Goal: Task Accomplishment & Management: Manage account settings

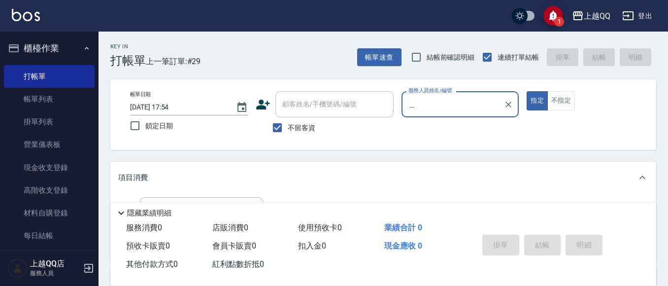
type input "＿"
type input "[PERSON_NAME]-8"
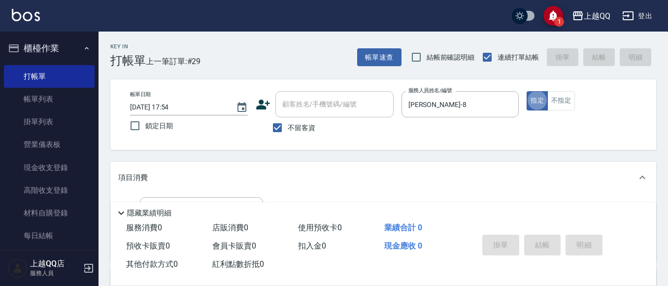
type button "true"
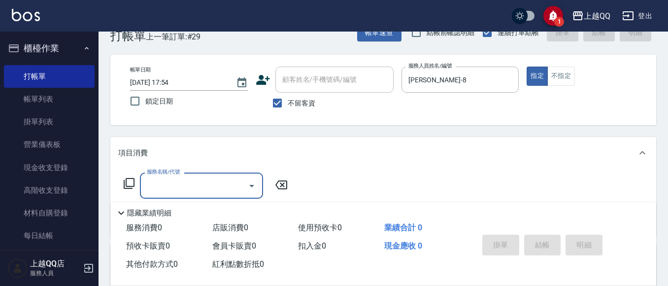
scroll to position [42, 0]
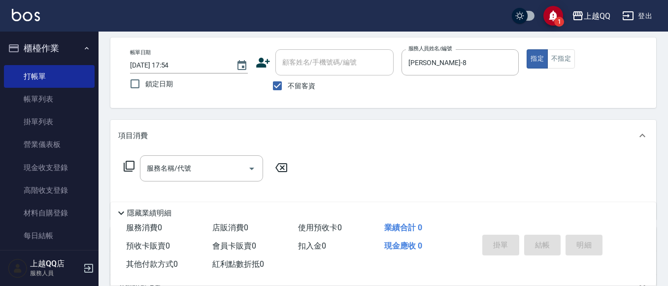
click at [127, 165] on icon at bounding box center [129, 166] width 12 height 12
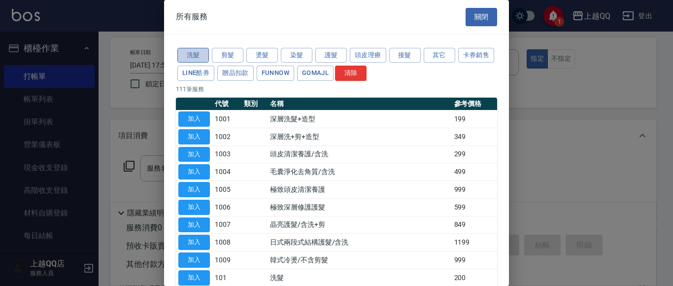
click at [190, 52] on button "洗髮" at bounding box center [193, 55] width 32 height 15
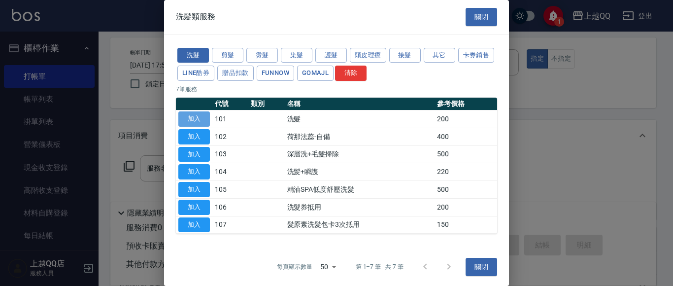
click at [194, 112] on button "加入" at bounding box center [194, 118] width 32 height 15
type input "洗髮(101)"
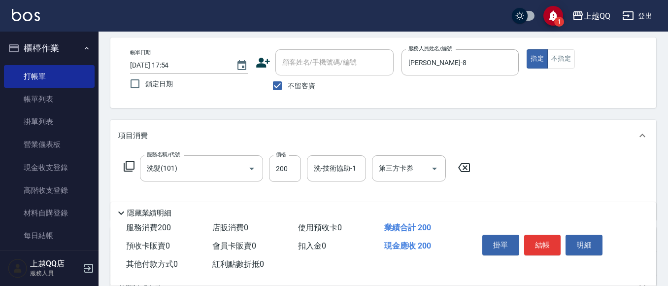
click at [128, 166] on icon at bounding box center [129, 166] width 12 height 12
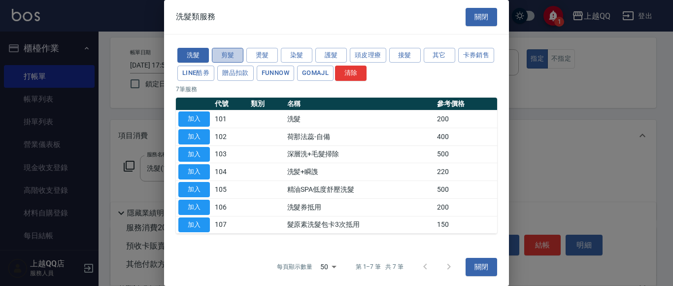
click at [220, 58] on button "剪髮" at bounding box center [228, 55] width 32 height 15
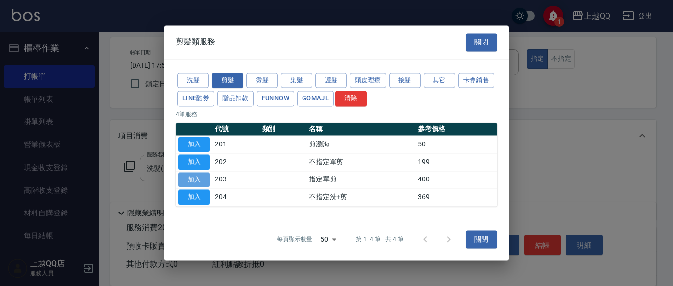
click at [198, 178] on button "加入" at bounding box center [194, 179] width 32 height 15
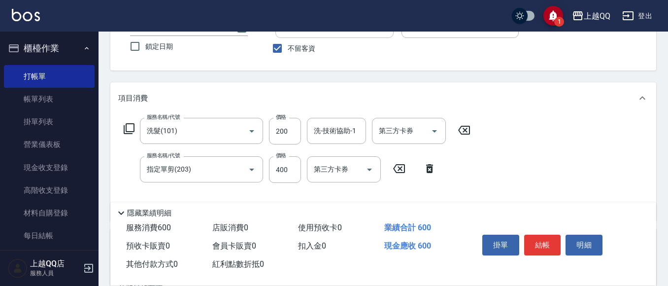
scroll to position [80, 0]
click at [292, 136] on input "200" at bounding box center [285, 130] width 32 height 27
click at [310, 133] on div "洗-技術協助-1" at bounding box center [336, 130] width 59 height 26
type input "250"
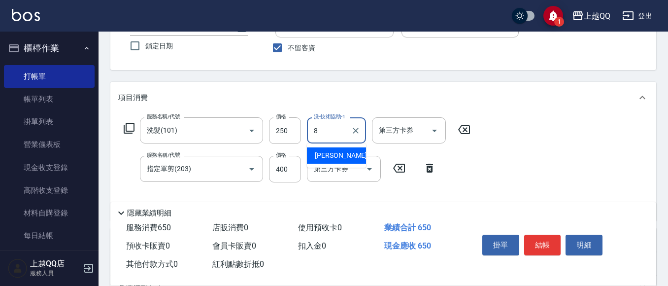
click at [320, 153] on span "孟穎 -8" at bounding box center [344, 155] width 58 height 10
type input "孟穎-8"
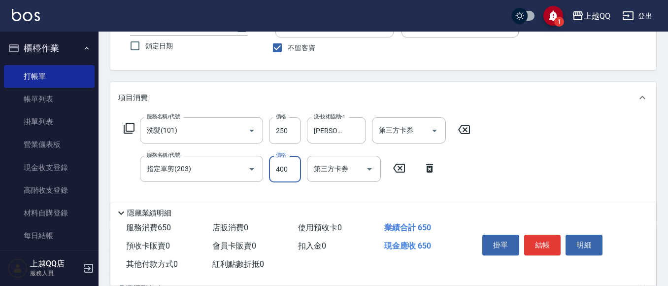
click at [296, 171] on input "400" at bounding box center [285, 169] width 32 height 27
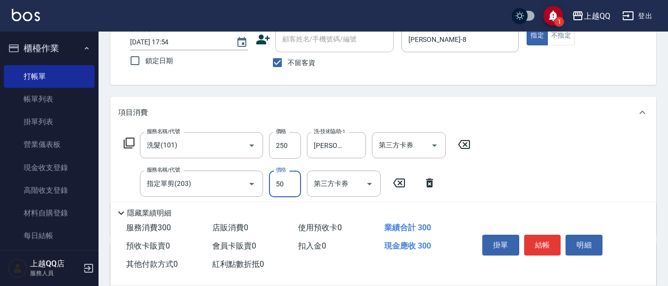
scroll to position [58, 0]
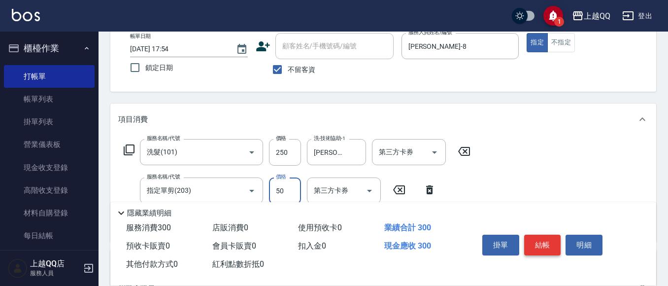
type input "50"
click at [550, 246] on button "結帳" at bounding box center [543, 245] width 37 height 21
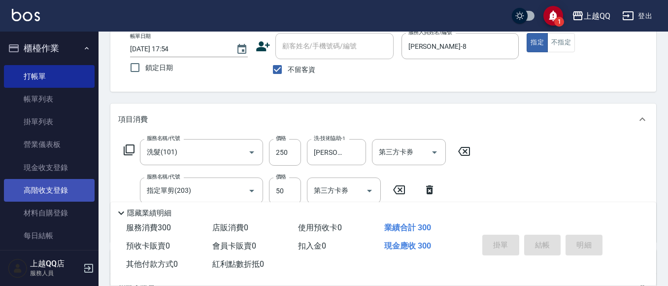
type input "2025/10/12 19:04"
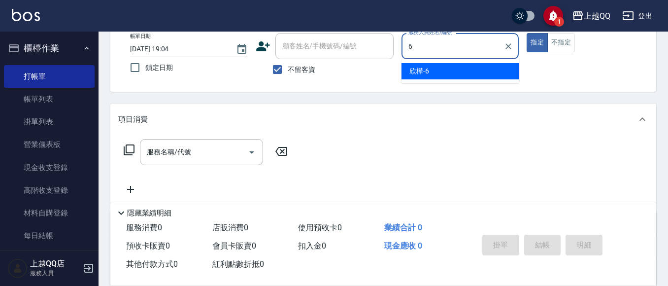
type input "欣樺-6"
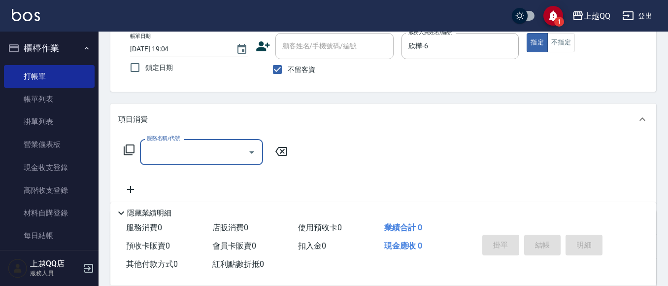
click at [297, 69] on span "不留客資" at bounding box center [302, 70] width 28 height 10
click at [288, 69] on input "不留客資" at bounding box center [277, 69] width 21 height 21
checkbox input "false"
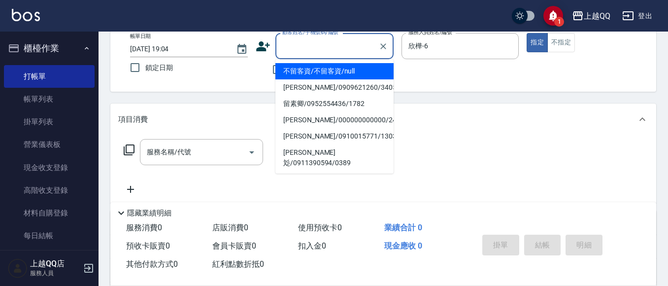
click at [310, 50] on input "顧客姓名/手機號碼/編號" at bounding box center [327, 45] width 95 height 17
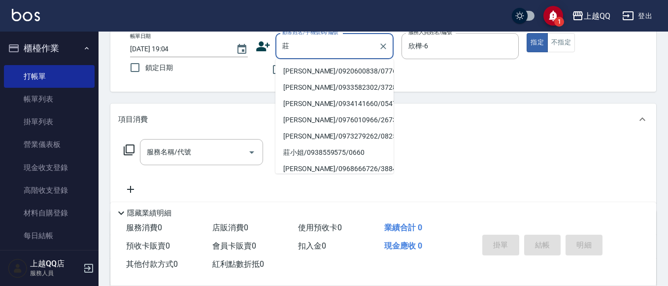
click at [324, 68] on li "莊玉華/0920600838/0776" at bounding box center [335, 71] width 118 height 16
type input "莊玉華/0920600838/0776"
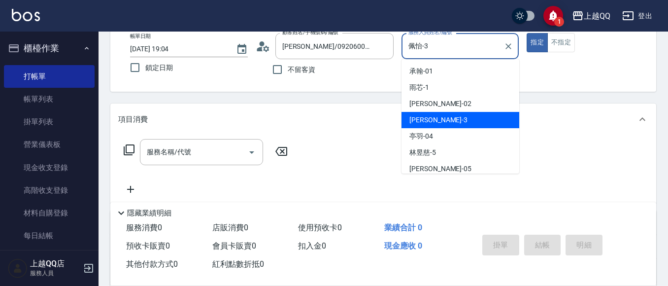
drag, startPoint x: 433, startPoint y: 46, endPoint x: 398, endPoint y: 44, distance: 34.6
click at [398, 44] on div "帳單日期 2025/10/12 19:04 鎖定日期 顧客姓名/手機號碼/編號 莊玉華/0920600838/0776 顧客姓名/手機號碼/編號 不留客資 服…" at bounding box center [383, 56] width 523 height 47
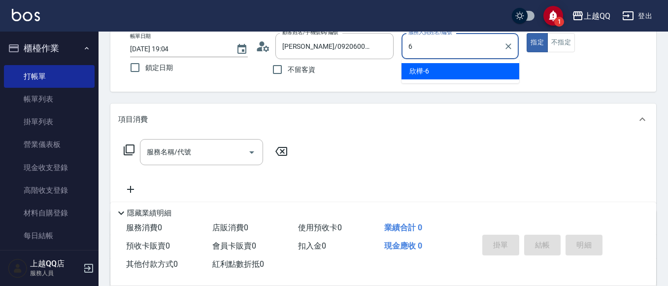
type input "欣樺-6"
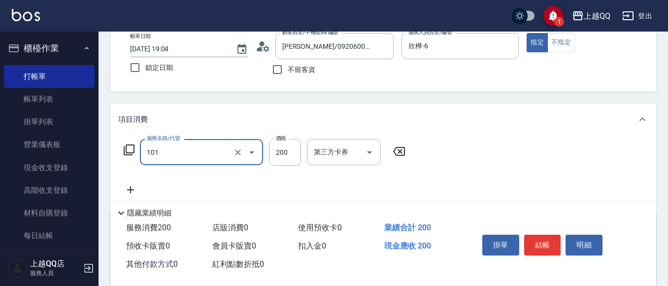
type input "洗髮(101)"
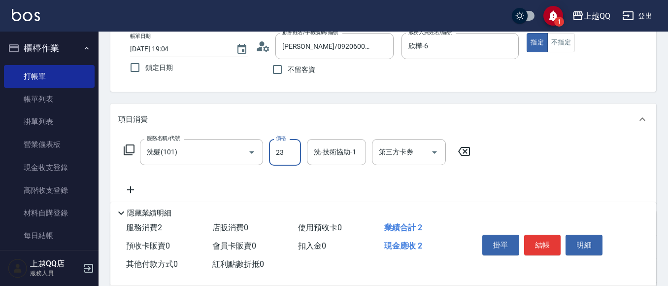
type input "230"
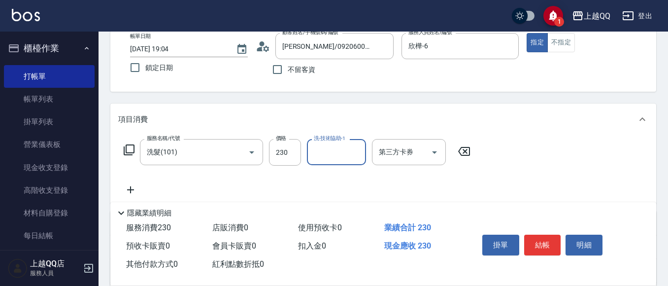
type input "6"
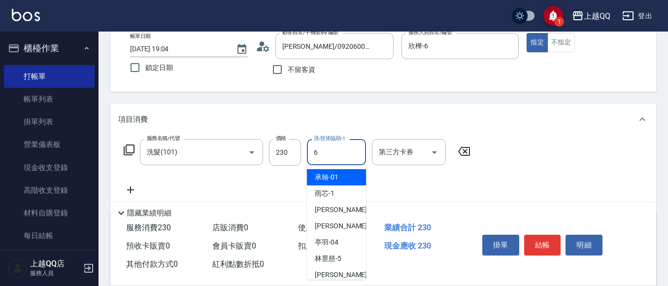
type input "欣樺-6"
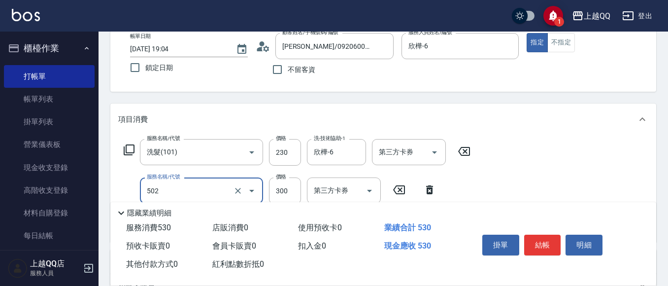
type input "自備護髮(502)"
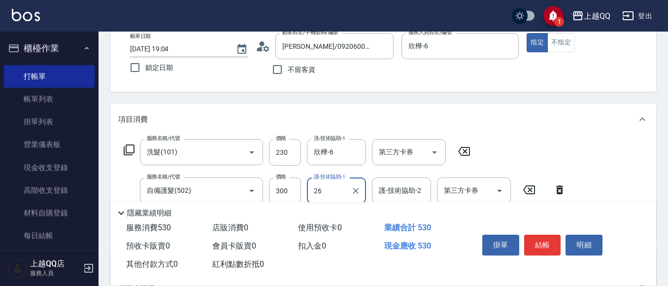
type input "林恩昕-26"
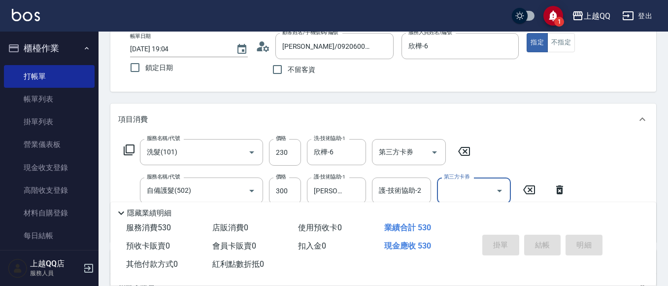
type input "2025/10/12 19:21"
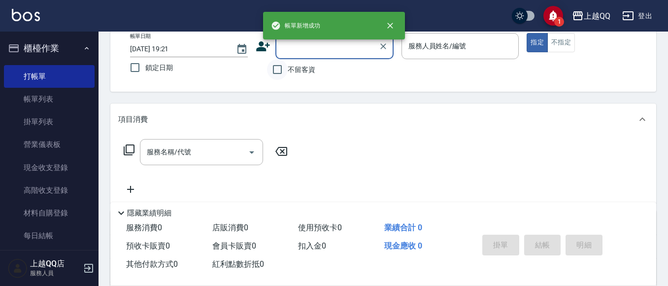
click at [286, 68] on input "不留客資" at bounding box center [277, 69] width 21 height 21
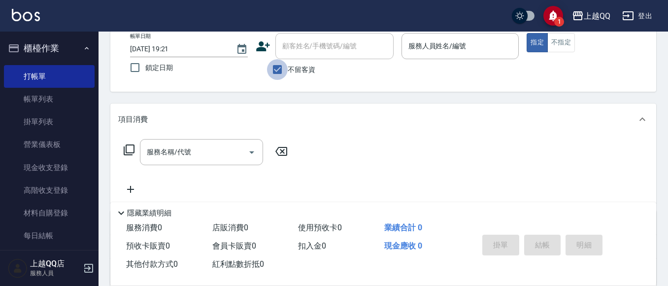
click at [286, 68] on input "不留客資" at bounding box center [277, 69] width 21 height 21
checkbox input "false"
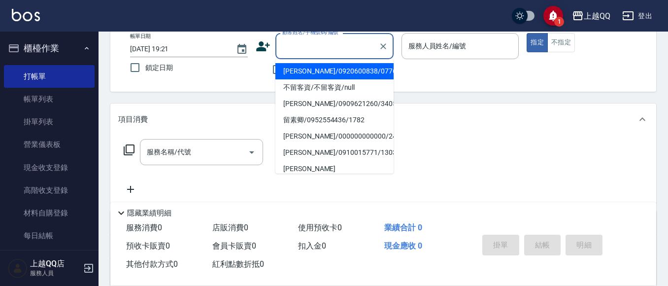
click at [295, 53] on input "顧客姓名/手機號碼/編號" at bounding box center [327, 45] width 95 height 17
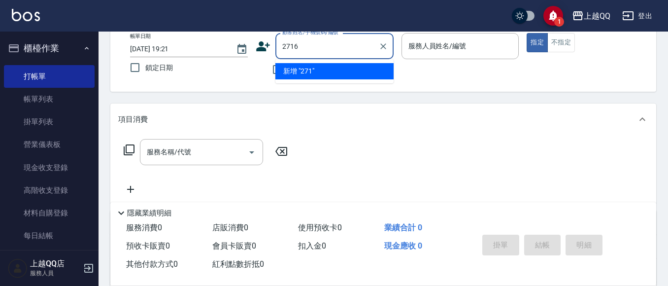
type input "2716"
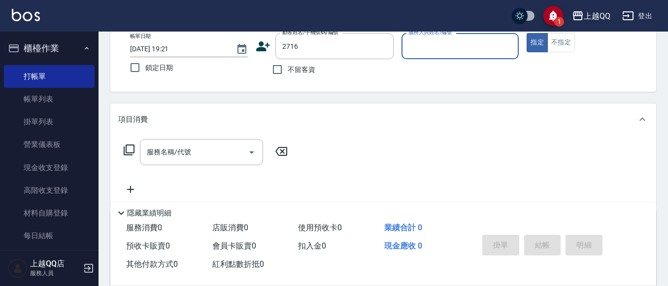
click at [527, 33] on button "指定" at bounding box center [537, 42] width 21 height 19
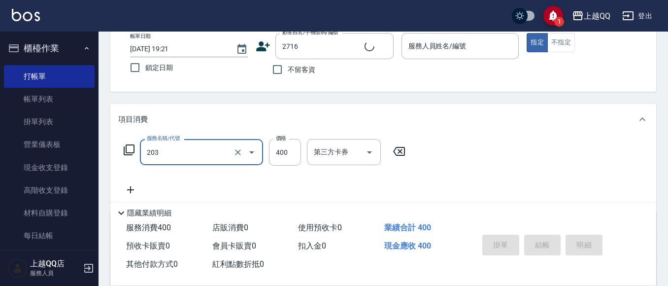
type input "203"
type input "蔡孟娟/0983612960/2716"
type input "指定單剪(203)"
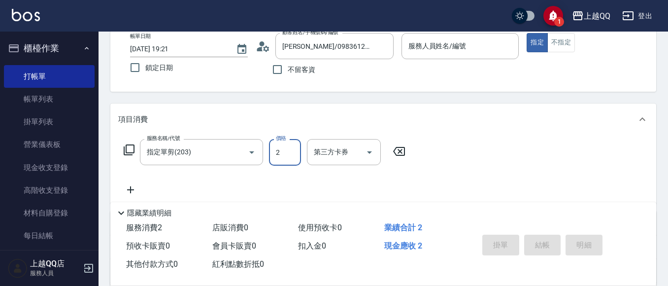
type input "20"
type input "欣樺-6"
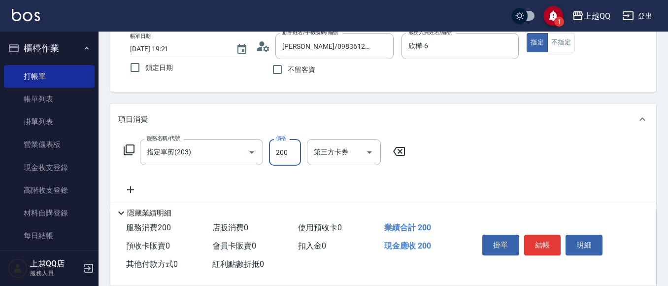
type input "200"
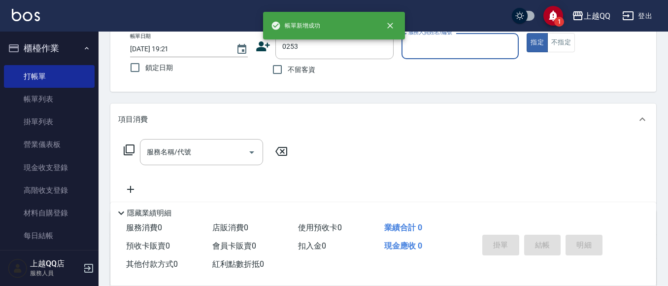
click at [527, 33] on button "指定" at bounding box center [537, 42] width 21 height 19
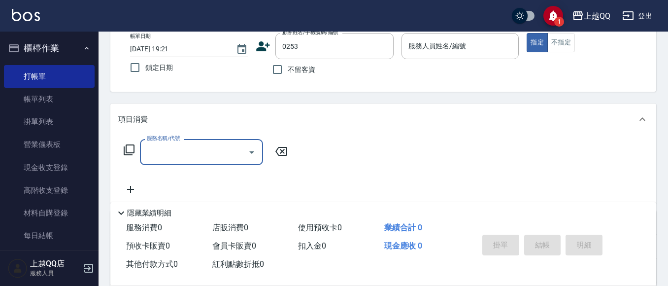
type input "謝慈華/0983366659/0253"
type input "欣樺-6"
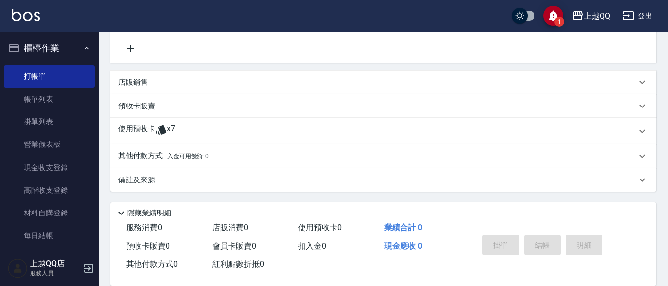
scroll to position [199, 0]
click at [174, 130] on span "x7" at bounding box center [171, 130] width 8 height 15
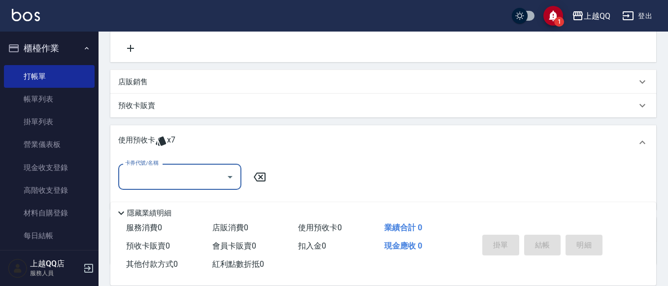
scroll to position [0, 0]
click at [168, 177] on input "卡券代號/名稱" at bounding box center [173, 176] width 100 height 17
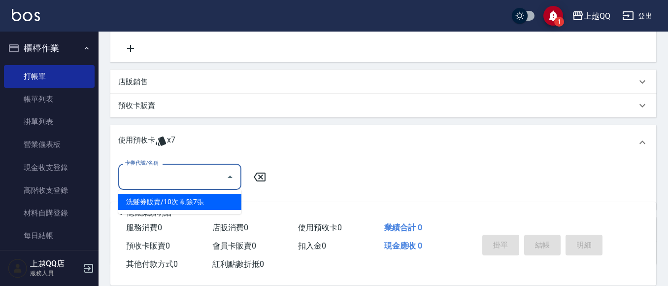
click at [175, 195] on div "洗髮券販賣/10次 剩餘7張" at bounding box center [179, 202] width 123 height 16
type input "洗髮券販賣/10次"
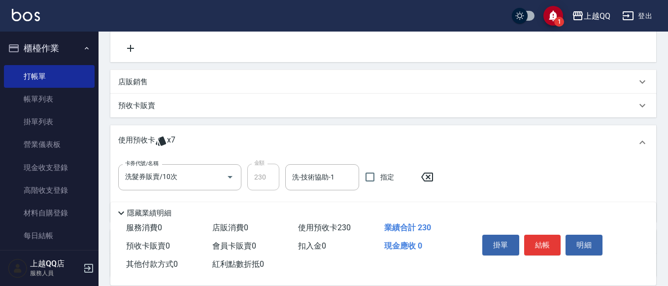
click at [318, 191] on div "卡券代號/名稱 洗髮券販賣/10次 卡券代號/名稱 金額 230 金額 洗-技術協助-1 洗-技術協助-1 指定" at bounding box center [383, 189] width 530 height 50
click at [321, 183] on input "洗-技術協助-1" at bounding box center [322, 177] width 65 height 17
type input "陳宥蓁-25"
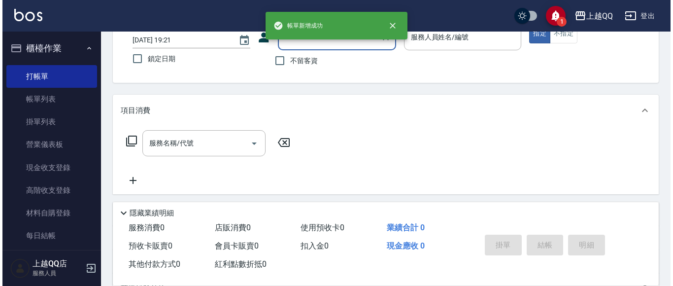
scroll to position [49, 0]
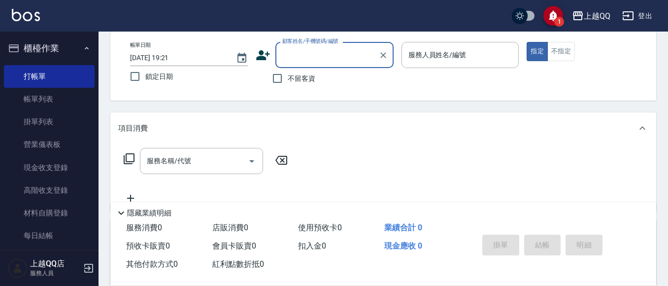
click at [299, 78] on span "不留客資" at bounding box center [302, 78] width 28 height 10
click at [288, 78] on input "不留客資" at bounding box center [277, 78] width 21 height 21
checkbox input "true"
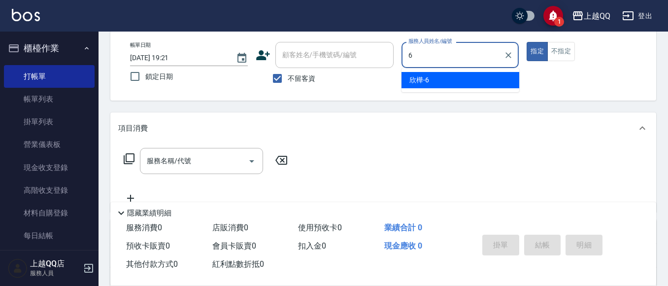
type input "欣樺-6"
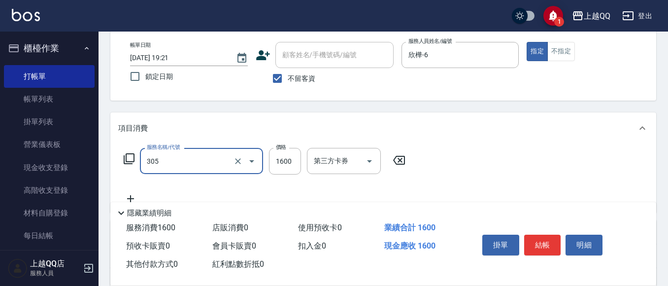
type input "設計燙髮1600(305)"
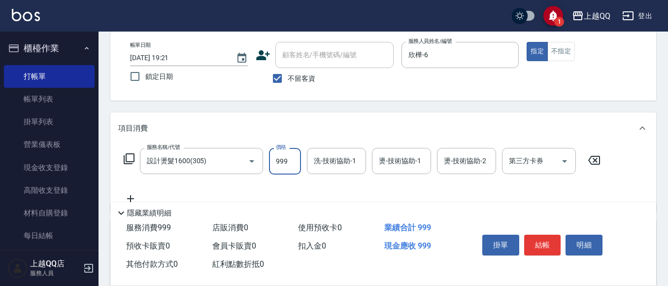
type input "999"
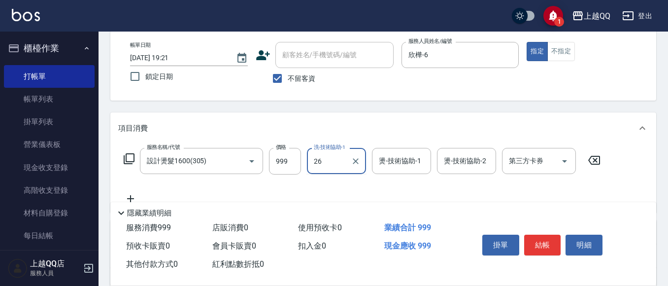
type input "林恩昕-26"
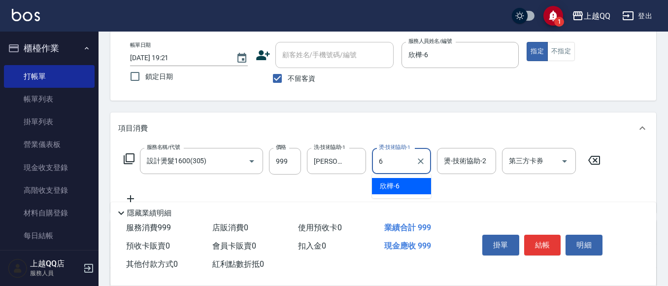
type input "欣樺-6"
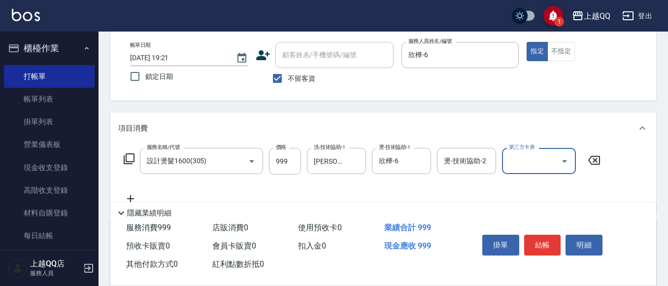
click at [133, 155] on icon at bounding box center [129, 159] width 12 height 12
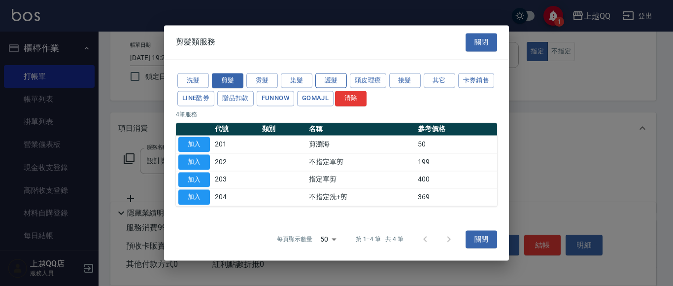
click at [339, 80] on button "護髮" at bounding box center [332, 80] width 32 height 15
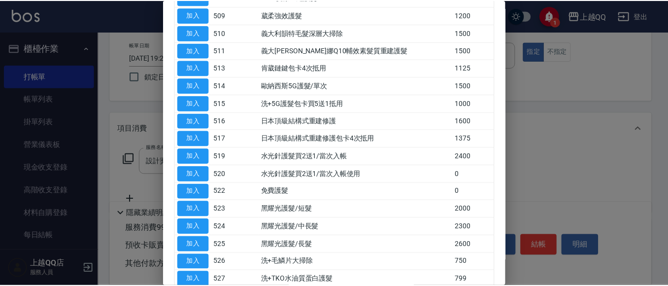
scroll to position [246, 0]
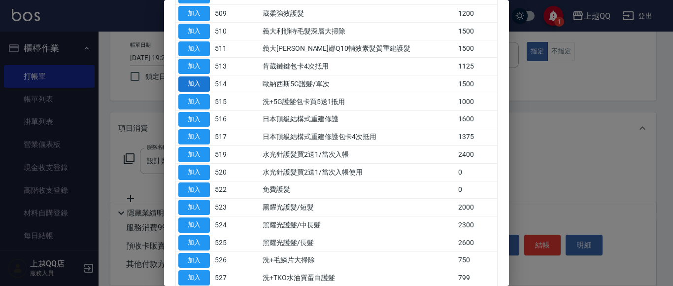
click at [191, 83] on button "加入" at bounding box center [194, 83] width 32 height 15
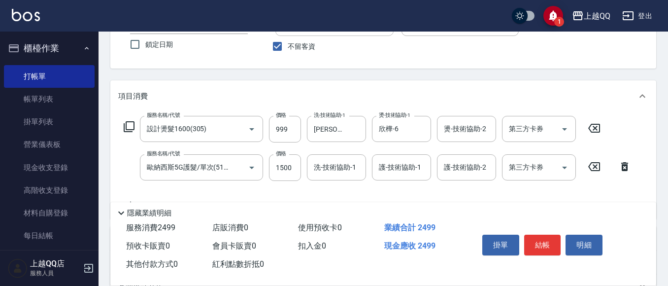
scroll to position [99, 0]
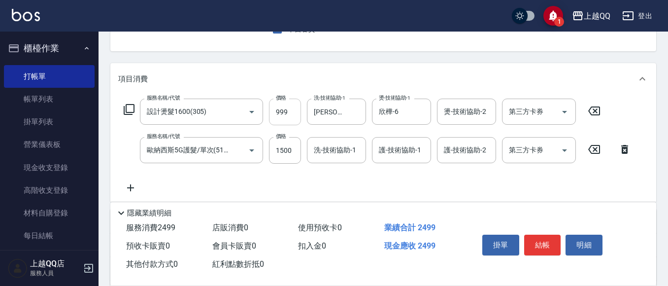
drag, startPoint x: 290, startPoint y: 160, endPoint x: 276, endPoint y: 105, distance: 56.9
click at [290, 160] on input "1500" at bounding box center [285, 150] width 32 height 27
type input "999"
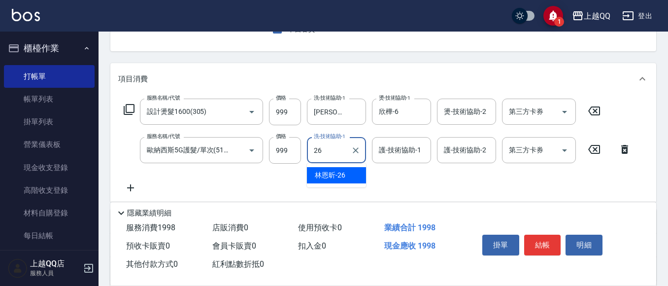
type input "林恩昕-26"
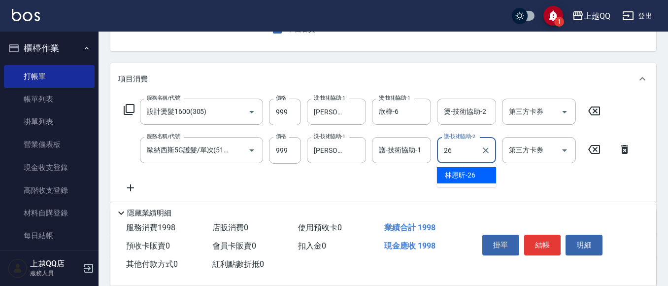
type input "林恩昕-26"
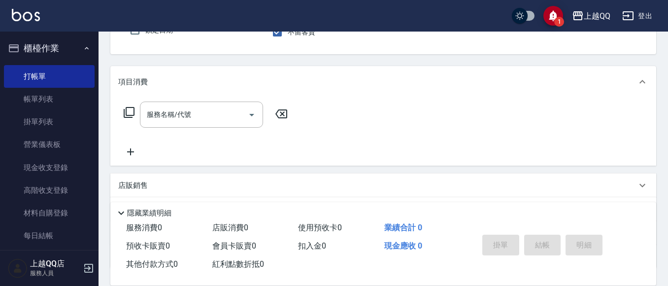
scroll to position [46, 0]
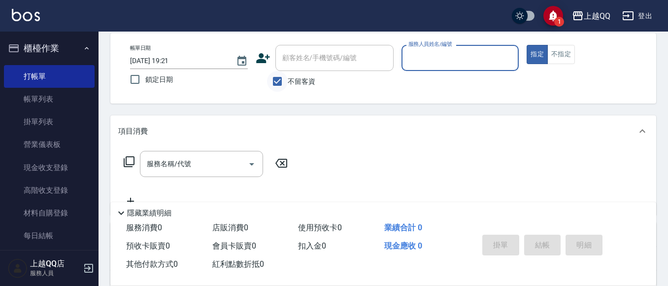
drag, startPoint x: 276, startPoint y: 78, endPoint x: 284, endPoint y: 72, distance: 9.6
click at [278, 77] on input "不留客資" at bounding box center [277, 81] width 21 height 21
checkbox input "false"
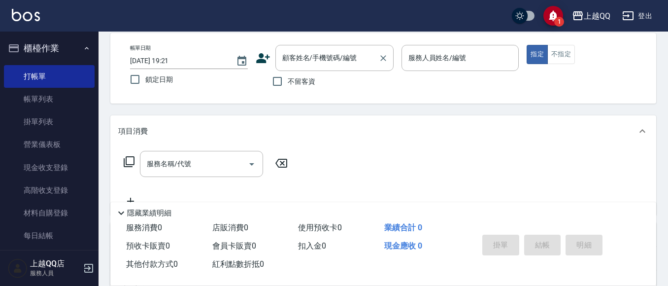
click at [292, 60] on div "顧客姓名/手機號碼/編號 顧客姓名/手機號碼/編號" at bounding box center [335, 58] width 118 height 26
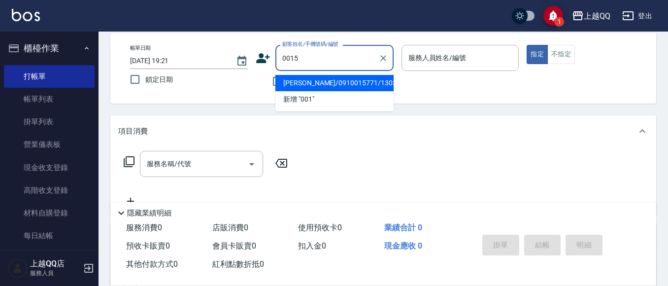
click at [527, 45] on button "指定" at bounding box center [537, 54] width 21 height 19
type input "鄭嘉惠/0910015771/1303"
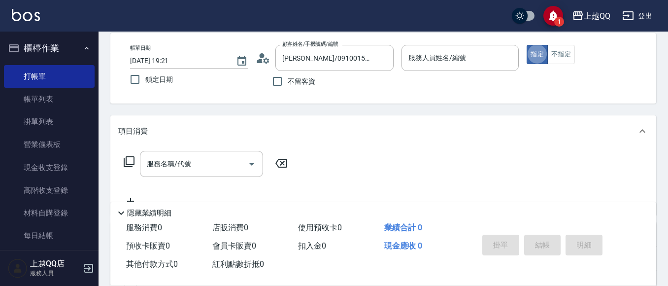
type input "欣樺-6"
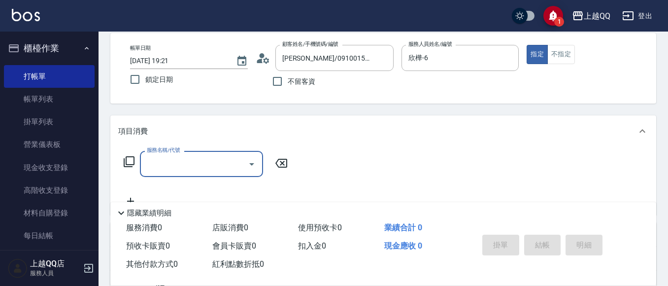
type input "袁庭萱/0955020415/0015"
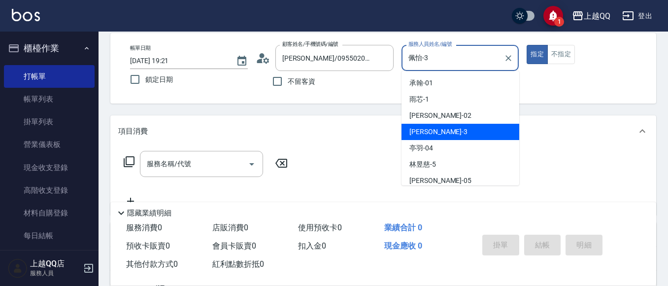
drag, startPoint x: 438, startPoint y: 64, endPoint x: 339, endPoint y: 3, distance: 116.2
click at [331, 56] on div "帳單日期 2025/10/12 19:21 鎖定日期 顧客姓名/手機號碼/編號 袁庭萱/0955020415/0015 顧客姓名/手機號碼/編號 不留客資 服…" at bounding box center [383, 68] width 523 height 47
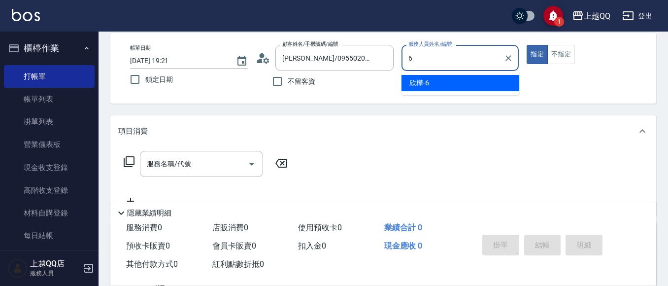
type input "欣樺-6"
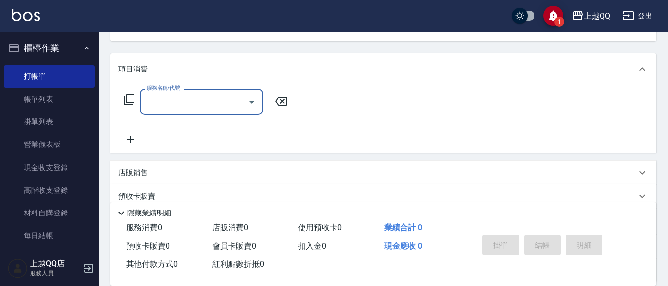
scroll to position [199, 0]
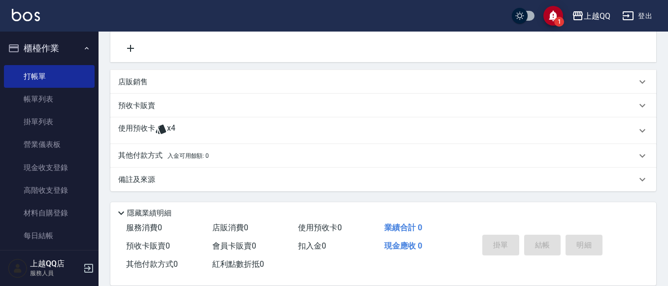
click at [190, 131] on div "使用預收卡 x4" at bounding box center [377, 130] width 519 height 15
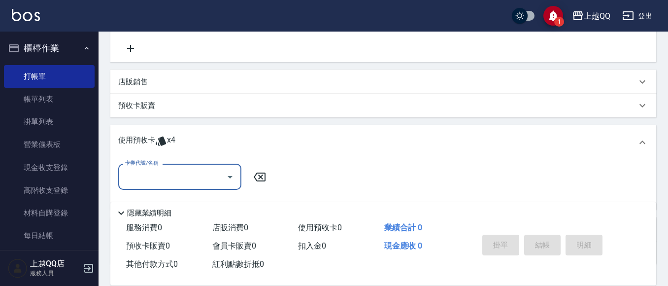
scroll to position [0, 0]
drag, startPoint x: 189, startPoint y: 166, endPoint x: 203, endPoint y: 181, distance: 20.6
click at [189, 167] on div "卡券代號/名稱" at bounding box center [179, 177] width 123 height 26
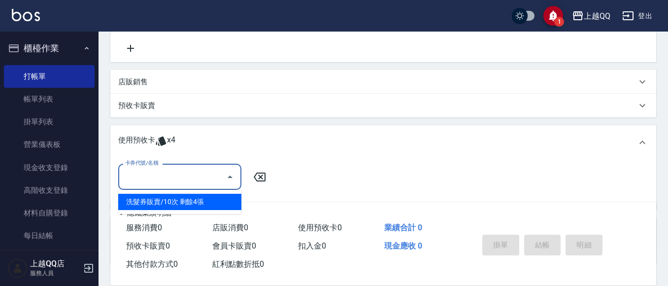
click at [198, 196] on div "洗髮券販賣/10次 剩餘4張" at bounding box center [179, 202] width 123 height 16
type input "洗髮券販賣/10次"
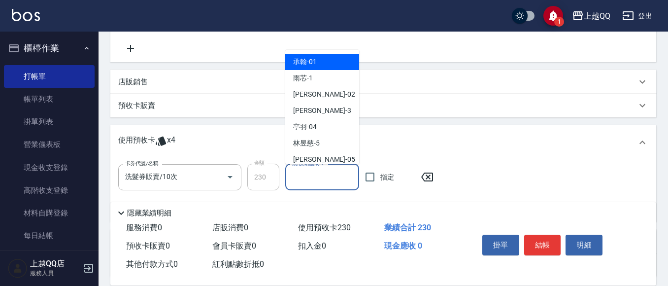
click at [304, 172] on div "洗-技術協助-1 洗-技術協助-1" at bounding box center [322, 177] width 74 height 26
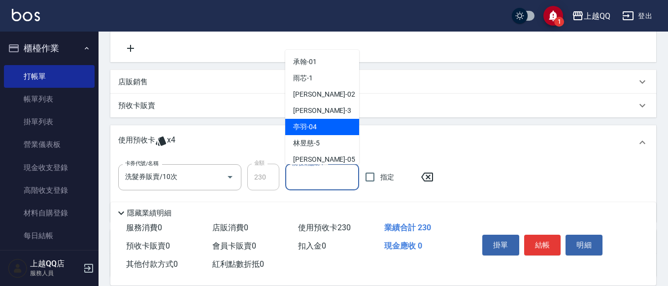
type input "2"
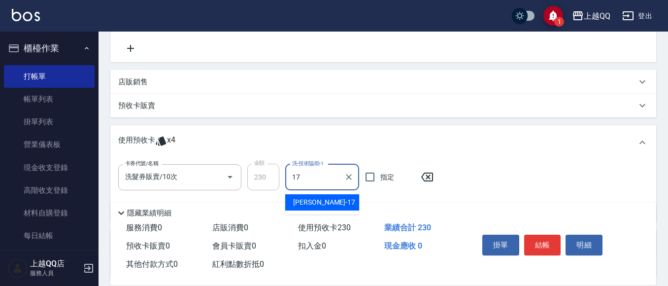
type input "心佑-17"
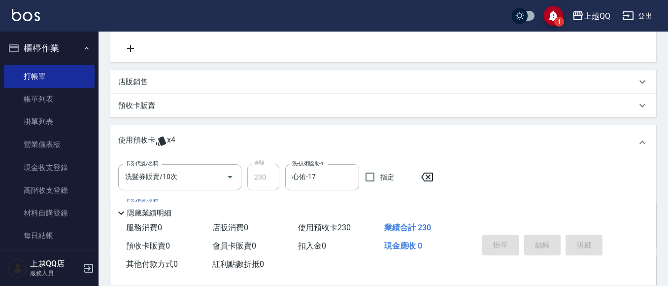
type input "2025/10/12 19:22"
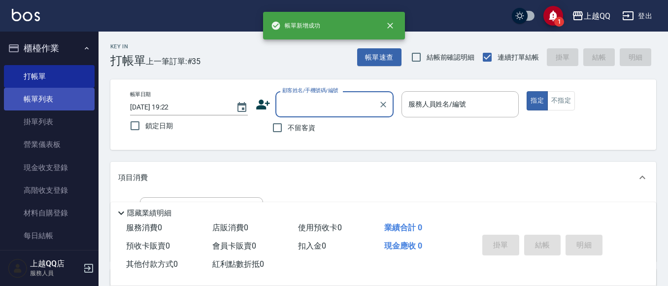
drag, startPoint x: 52, startPoint y: 94, endPoint x: 66, endPoint y: 123, distance: 32.0
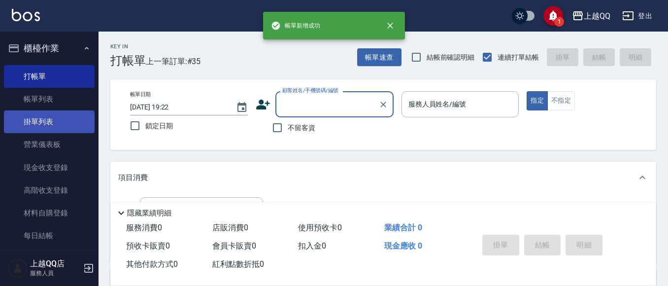
click at [52, 95] on link "帳單列表" at bounding box center [49, 99] width 91 height 23
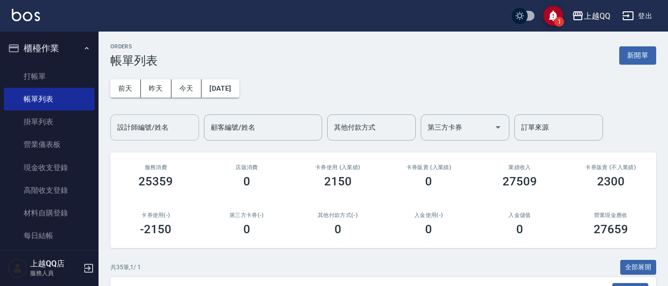
click at [157, 127] on input "設計師編號/姓名" at bounding box center [155, 127] width 80 height 17
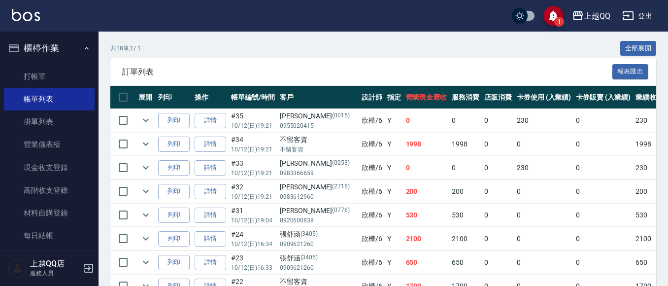
scroll to position [246, 0]
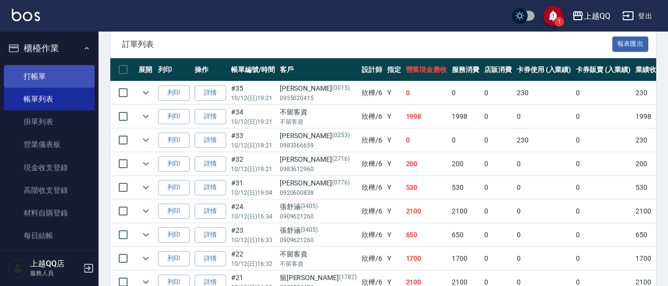
type input "欣樺-6"
click at [57, 79] on link "打帳單" at bounding box center [49, 76] width 91 height 23
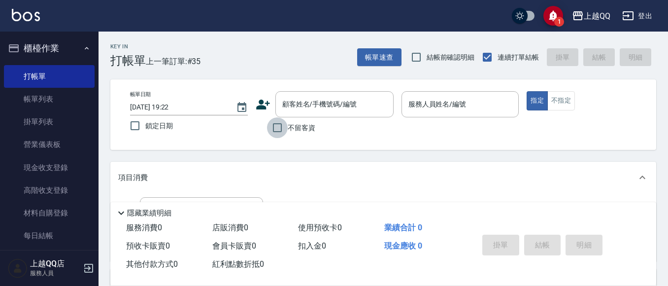
click at [271, 131] on input "不留客資" at bounding box center [277, 127] width 21 height 21
checkbox input "true"
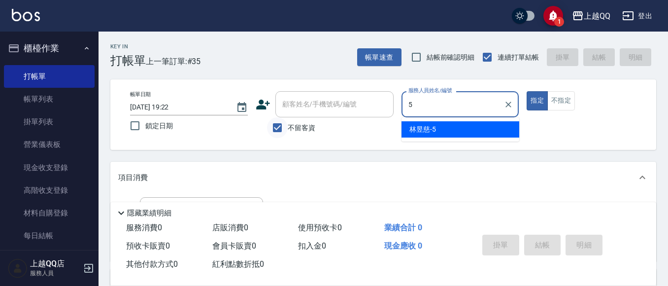
type input "5"
type button "true"
type input "林昱慈-5"
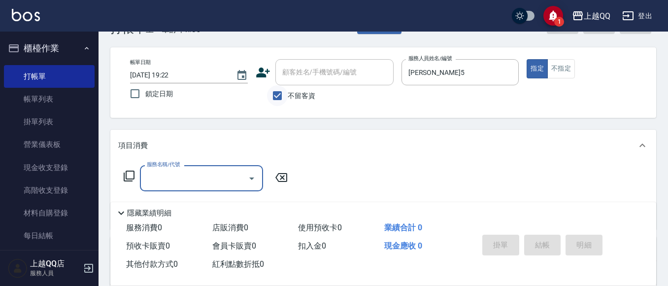
scroll to position [49, 0]
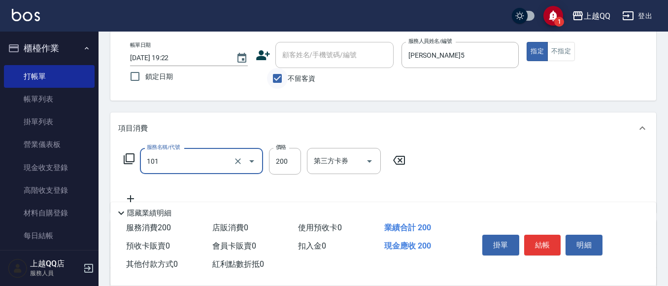
type input "洗髮(101)"
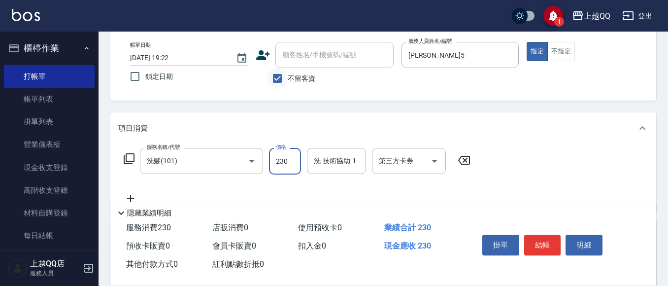
type input "230"
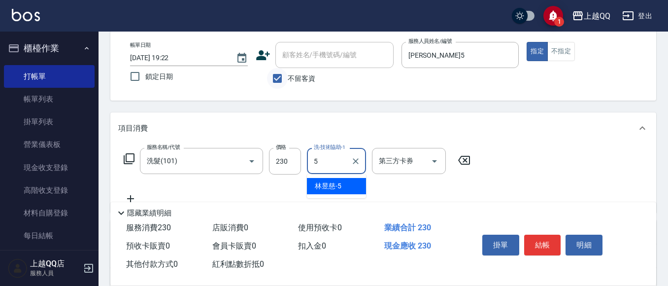
type input "林昱慈-5"
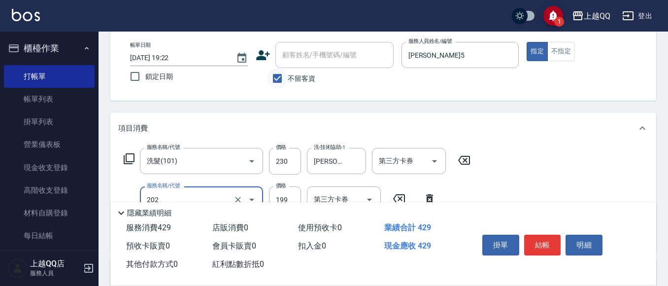
type input "不指定單剪(202)"
click at [569, 51] on button "不指定" at bounding box center [562, 51] width 28 height 19
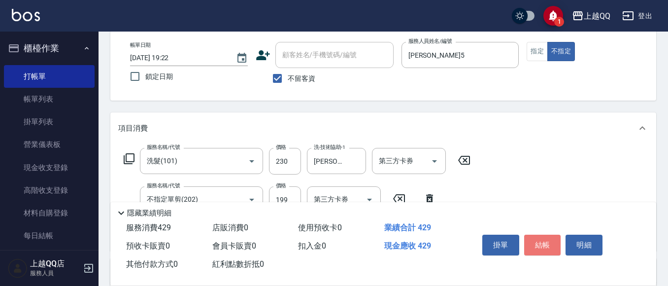
click at [539, 235] on button "結帳" at bounding box center [543, 245] width 37 height 21
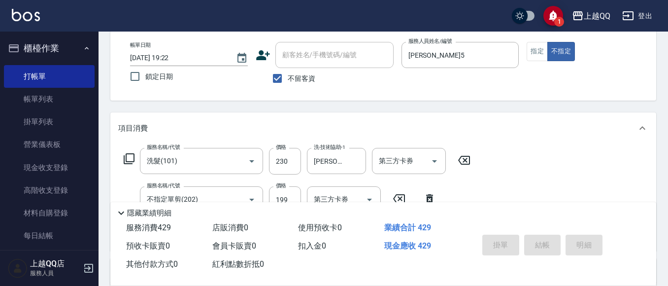
type input "2025/10/12 19:44"
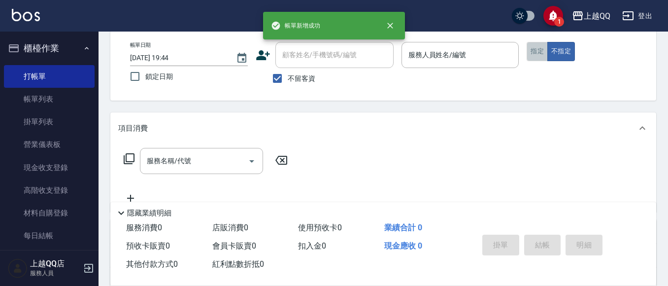
click at [541, 57] on button "指定" at bounding box center [537, 51] width 21 height 19
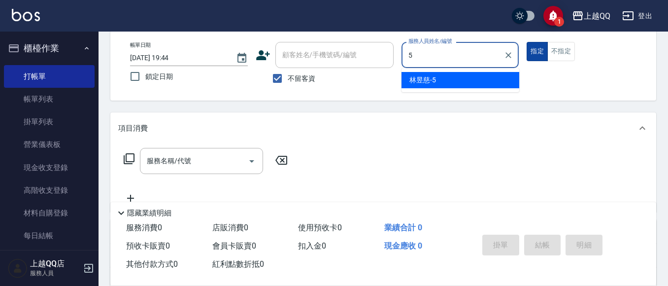
type input "林昱慈-5"
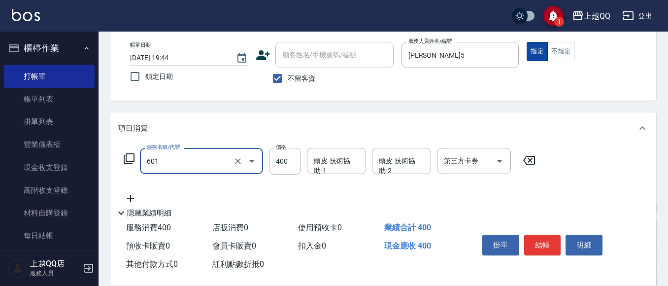
type input "髮原素活養健康洗(601)"
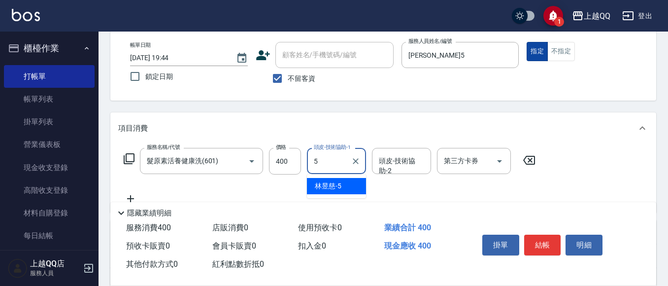
type input "林昱慈-5"
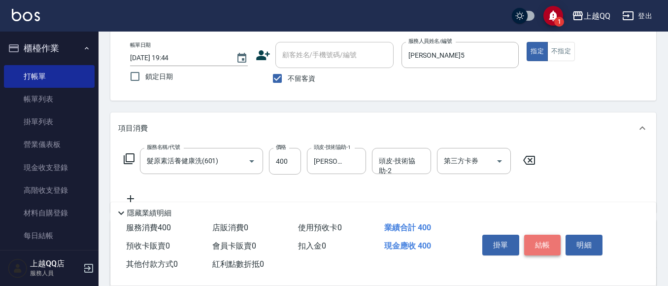
click at [555, 246] on button "結帳" at bounding box center [543, 245] width 37 height 21
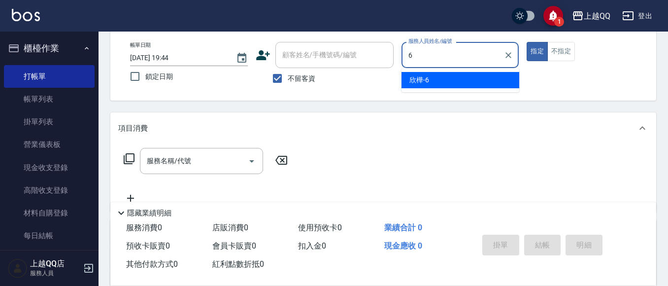
type input "欣樺-6"
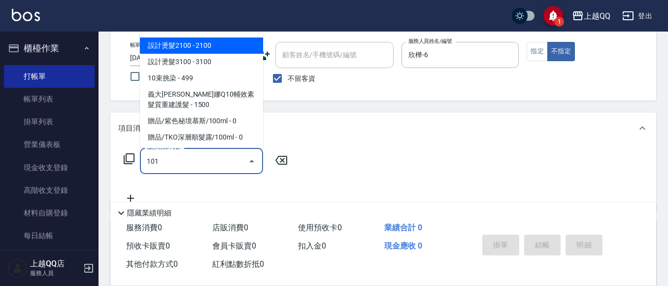
type input "洗髮(101)"
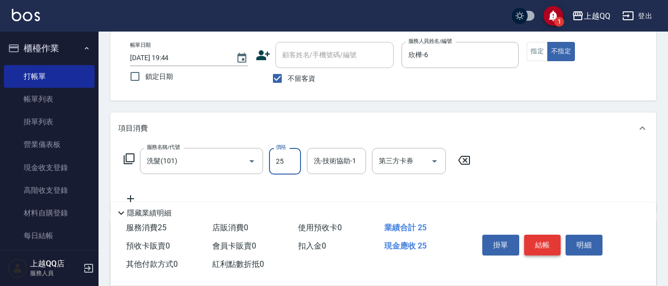
type input "250"
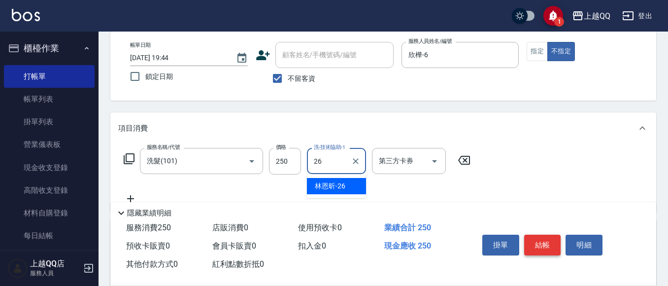
type input "林恩昕-26"
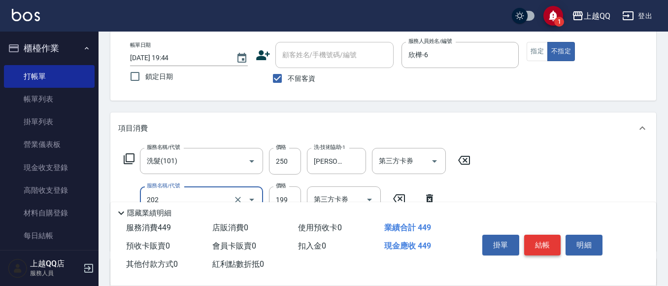
type input "不指定單剪(202)"
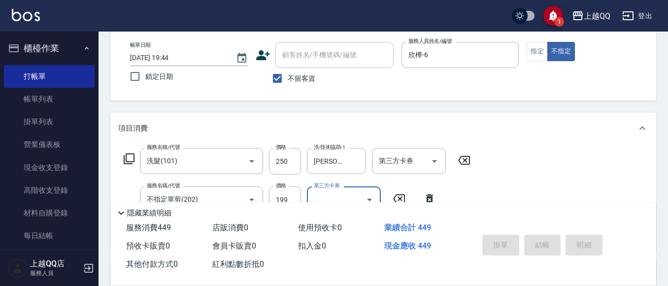
type input "2025/10/12 19:47"
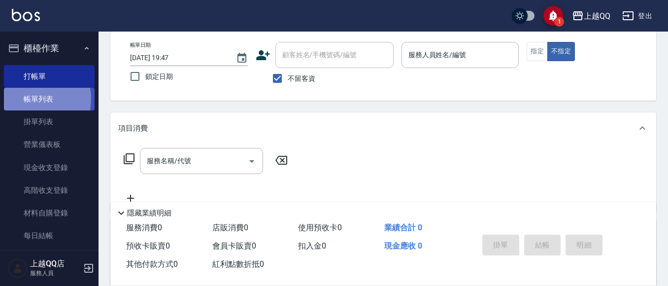
click at [31, 99] on link "帳單列表" at bounding box center [49, 99] width 91 height 23
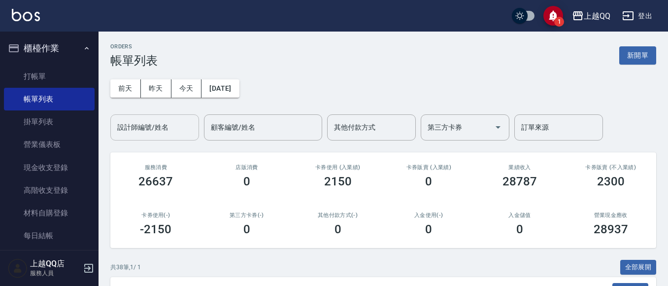
click at [116, 123] on input "設計師編號/姓名" at bounding box center [155, 127] width 80 height 17
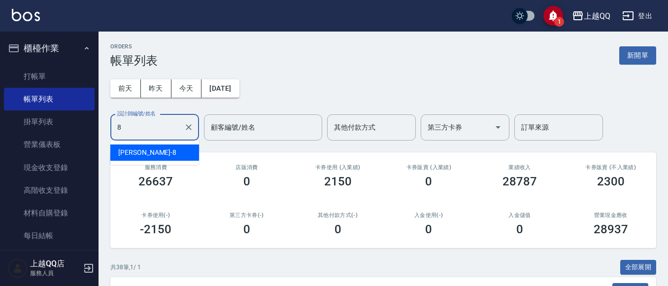
click at [134, 149] on span "孟穎 -8" at bounding box center [147, 152] width 58 height 10
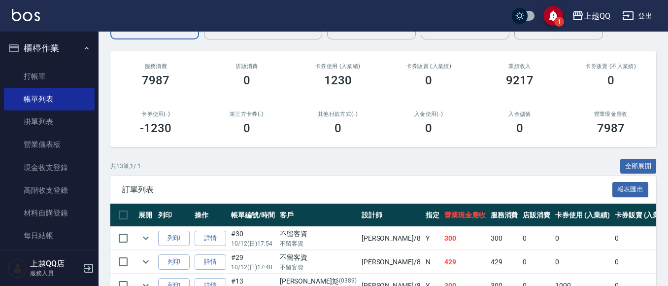
scroll to position [143, 0]
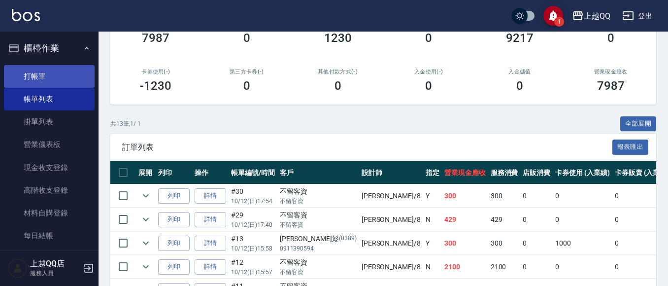
type input "孟穎-8"
click at [52, 78] on link "打帳單" at bounding box center [49, 76] width 91 height 23
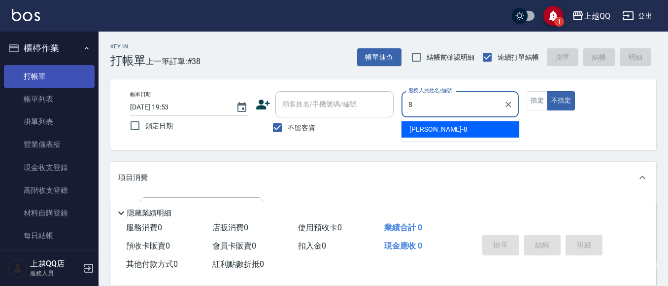
type input "孟穎-8"
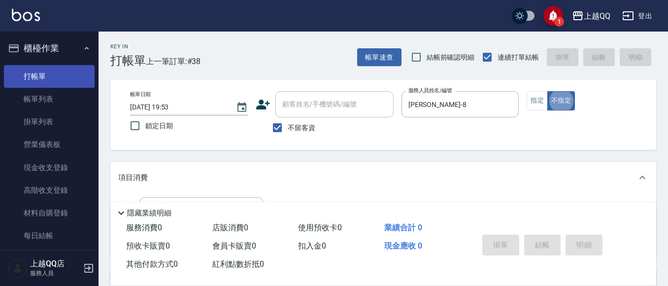
type button "false"
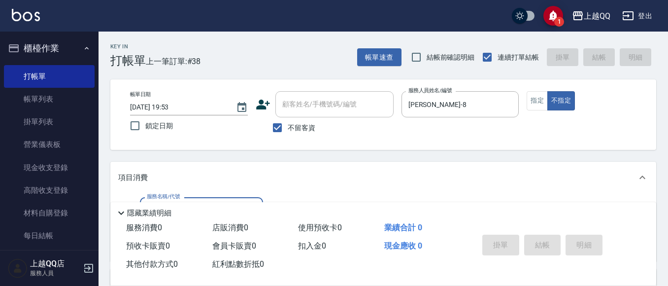
scroll to position [73, 0]
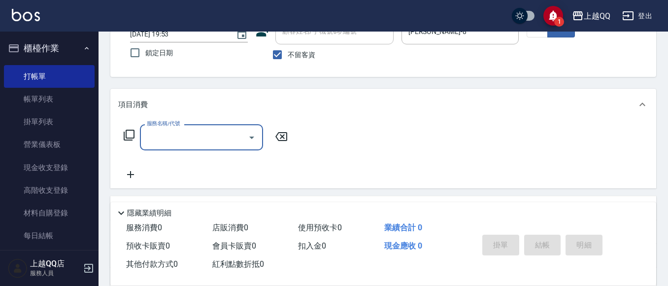
click at [126, 132] on icon at bounding box center [129, 135] width 11 height 11
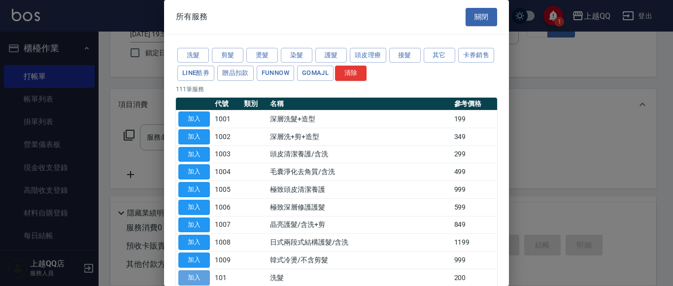
click at [194, 277] on button "加入" at bounding box center [194, 277] width 32 height 15
type input "洗髮(101)"
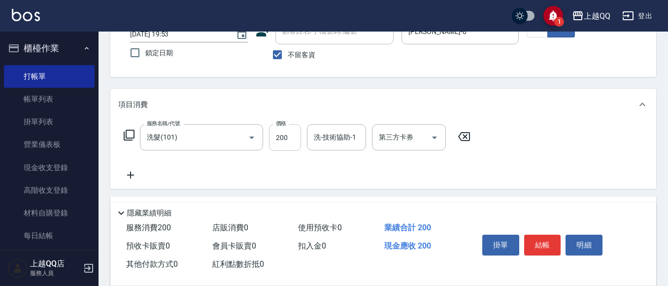
click at [293, 144] on input "200" at bounding box center [285, 137] width 32 height 27
type input "250"
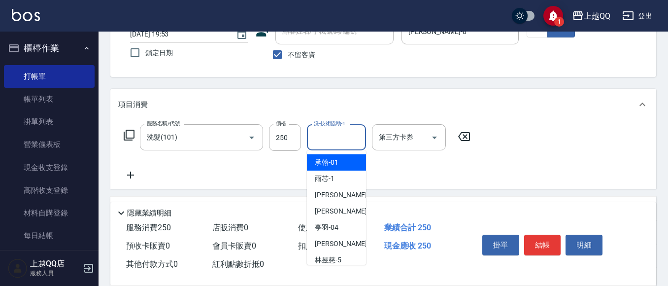
click at [312, 139] on input "洗-技術協助-1" at bounding box center [337, 137] width 50 height 17
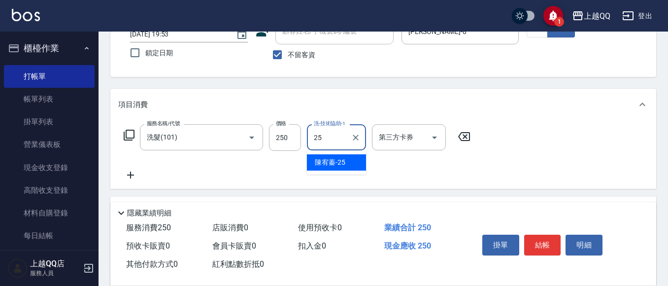
click at [318, 155] on div "陳宥蓁 -25" at bounding box center [336, 162] width 59 height 16
type input "陳宥蓁-25"
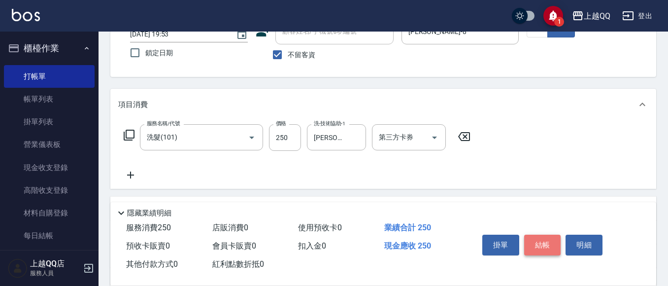
click at [535, 240] on button "結帳" at bounding box center [543, 245] width 37 height 21
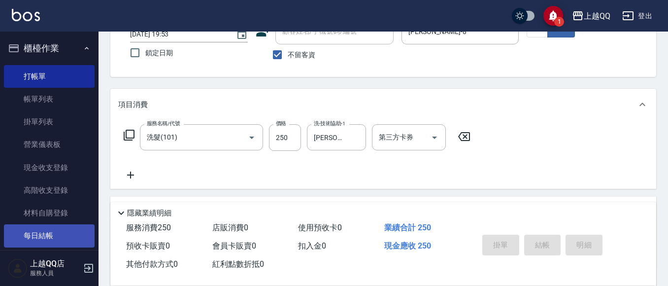
type input "2025/10/12 19:54"
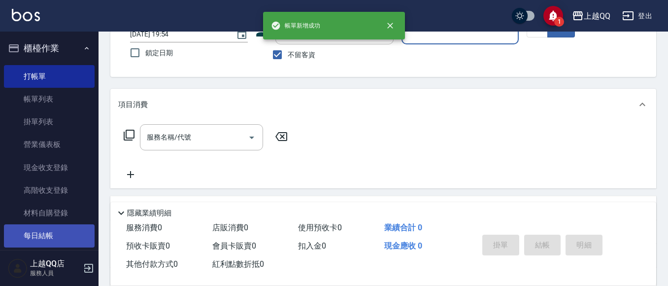
click at [45, 238] on link "每日結帳" at bounding box center [49, 235] width 91 height 23
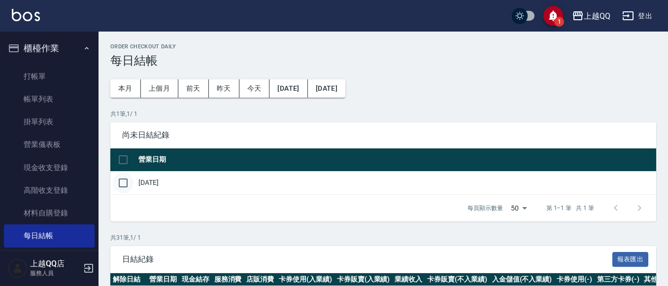
click at [117, 185] on input "checkbox" at bounding box center [123, 183] width 21 height 21
checkbox input "true"
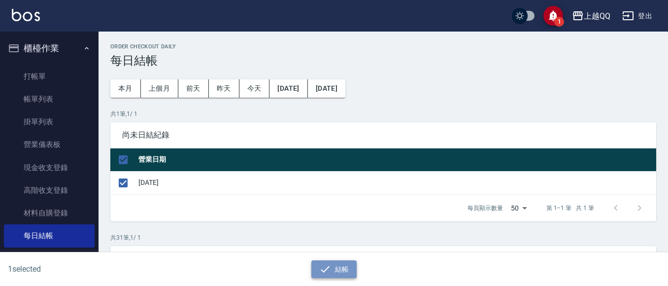
click at [334, 268] on button "結帳" at bounding box center [335, 269] width 46 height 18
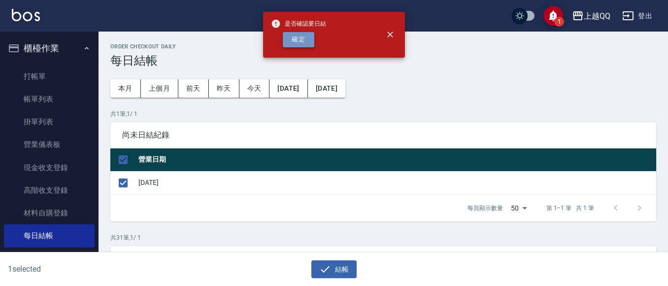
click at [294, 39] on button "確定" at bounding box center [299, 39] width 32 height 15
checkbox input "false"
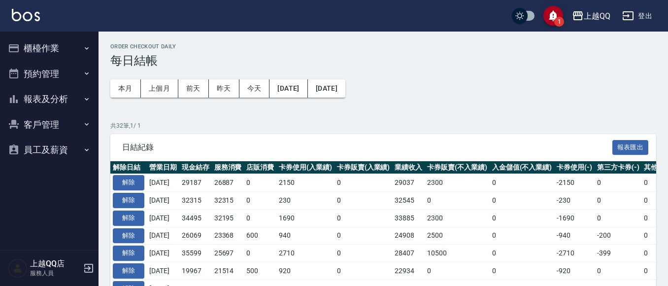
click at [38, 97] on button "報表及分析" at bounding box center [49, 99] width 91 height 26
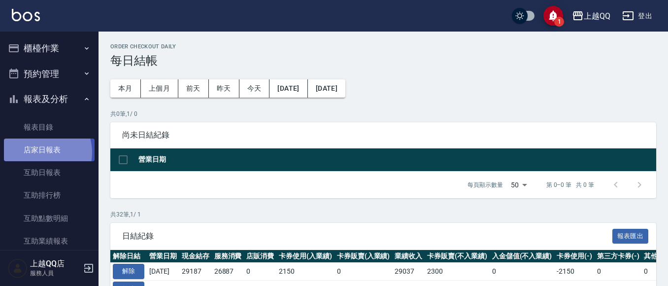
click at [41, 152] on link "店家日報表" at bounding box center [49, 150] width 91 height 23
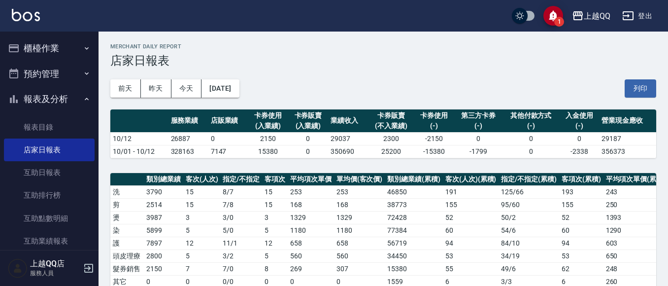
click at [74, 51] on button "櫃檯作業" at bounding box center [49, 48] width 91 height 26
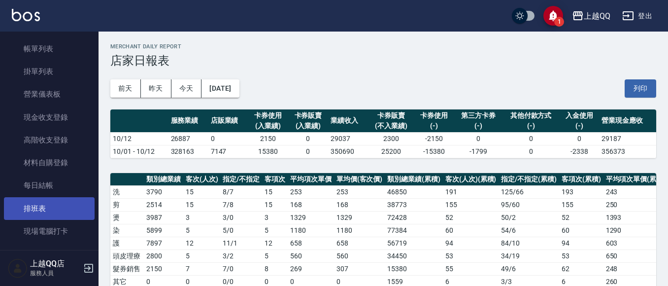
scroll to position [99, 0]
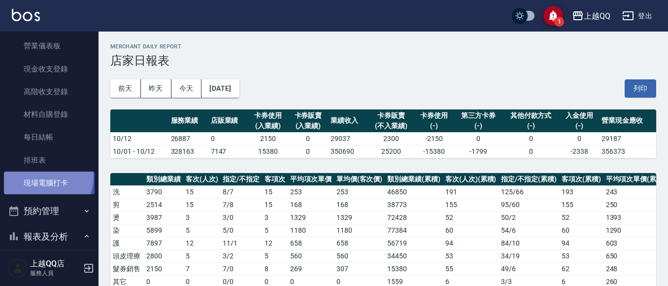
click at [42, 176] on link "現場電腦打卡" at bounding box center [49, 183] width 91 height 23
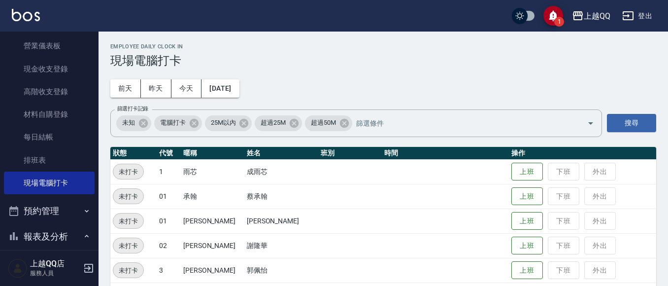
scroll to position [148, 0]
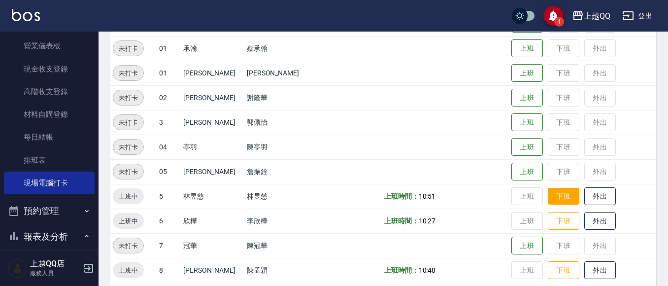
click at [548, 191] on button "下班" at bounding box center [564, 196] width 32 height 17
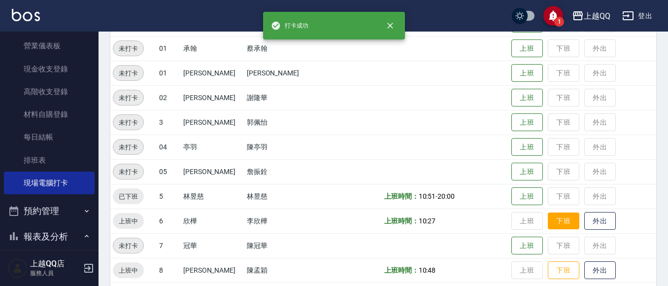
click at [548, 213] on button "下班" at bounding box center [564, 220] width 32 height 17
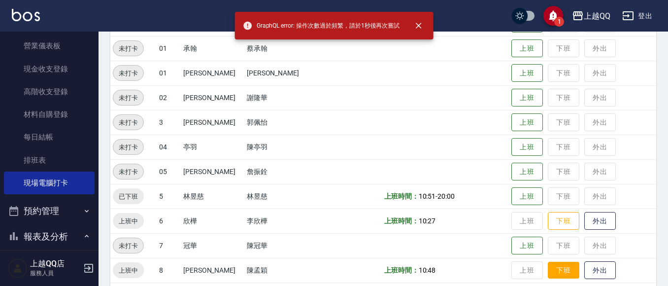
click at [550, 265] on button "下班" at bounding box center [564, 270] width 32 height 17
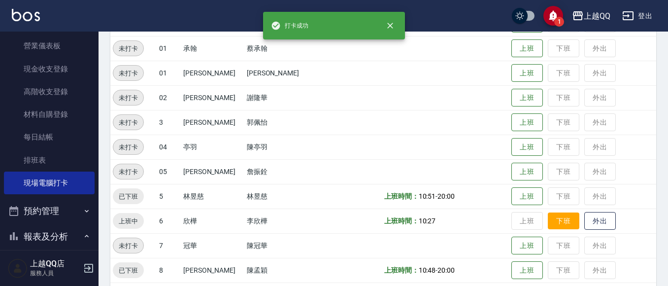
click at [548, 221] on button "下班" at bounding box center [564, 220] width 32 height 17
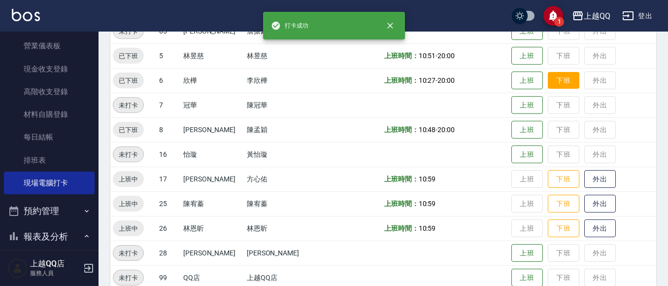
scroll to position [305, 0]
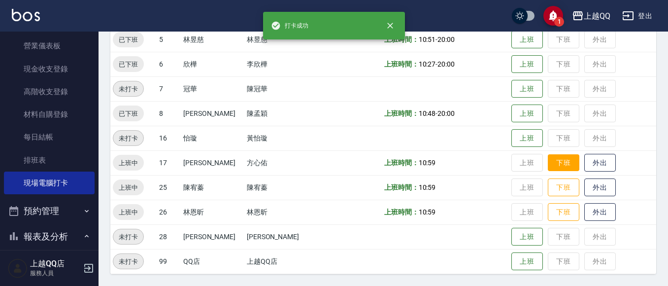
click at [550, 166] on button "下班" at bounding box center [564, 162] width 32 height 17
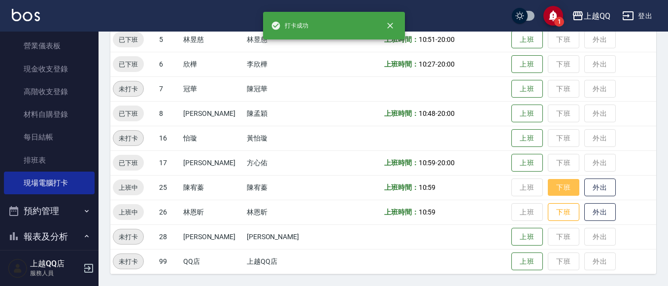
click at [553, 184] on button "下班" at bounding box center [564, 187] width 32 height 17
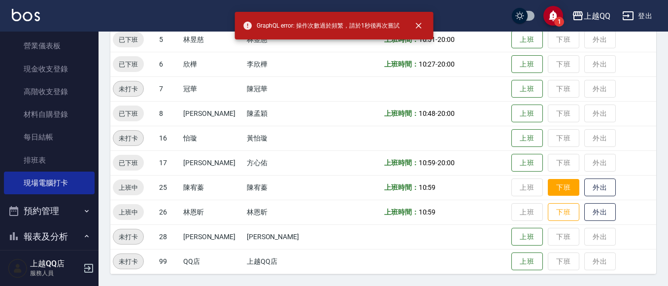
click at [553, 184] on button "下班" at bounding box center [564, 187] width 32 height 17
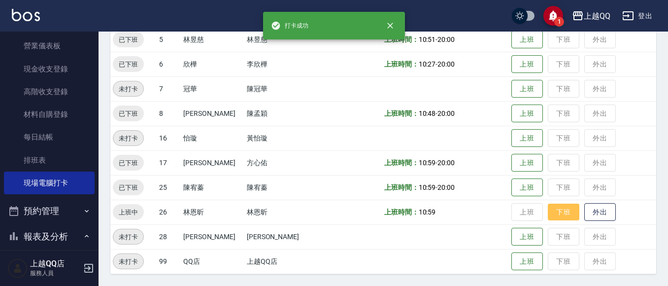
click at [555, 213] on button "下班" at bounding box center [564, 212] width 32 height 17
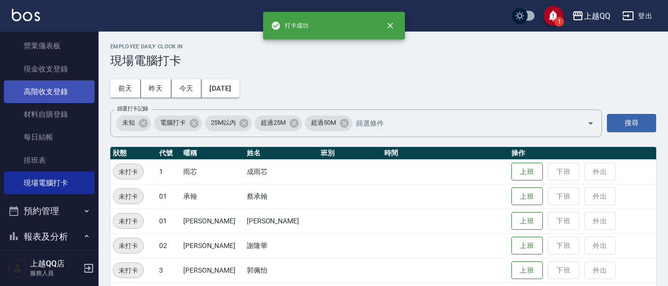
scroll to position [0, 0]
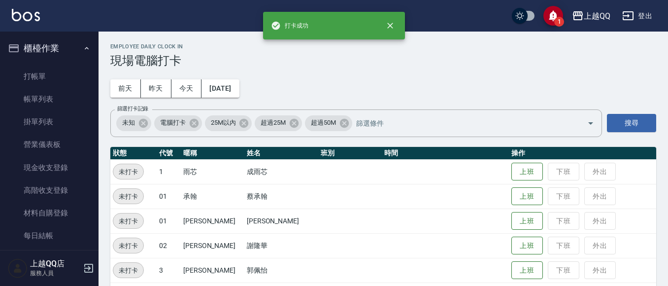
drag, startPoint x: 44, startPoint y: 78, endPoint x: 92, endPoint y: 80, distance: 48.4
click at [44, 78] on link "打帳單" at bounding box center [49, 76] width 91 height 23
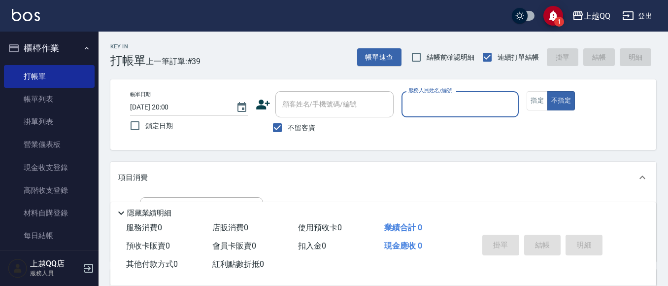
click at [41, 50] on button "櫃檯作業" at bounding box center [49, 48] width 91 height 26
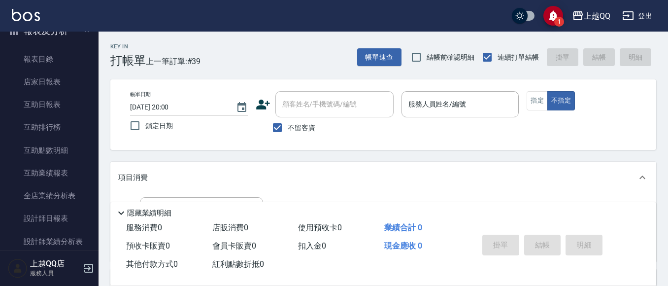
scroll to position [76, 0]
